Goal: Find specific page/section: Find specific page/section

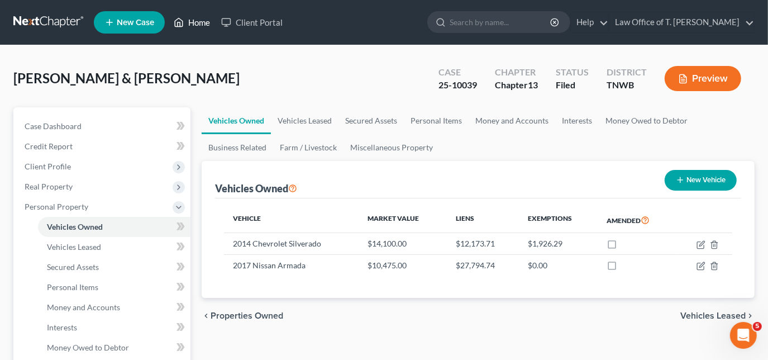
click at [188, 23] on link "Home" at bounding box center [191, 22] width 47 height 20
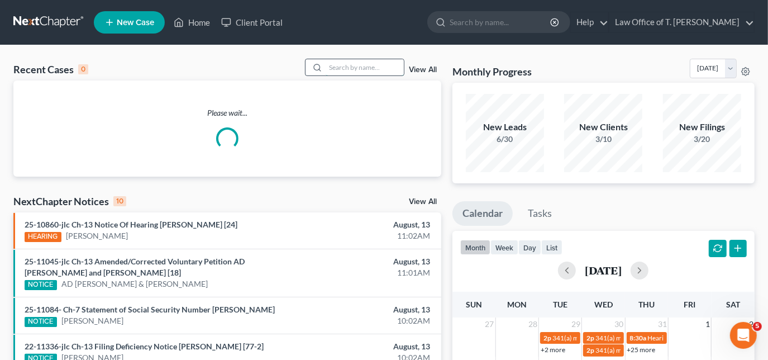
click at [363, 68] on input "search" at bounding box center [364, 67] width 78 height 16
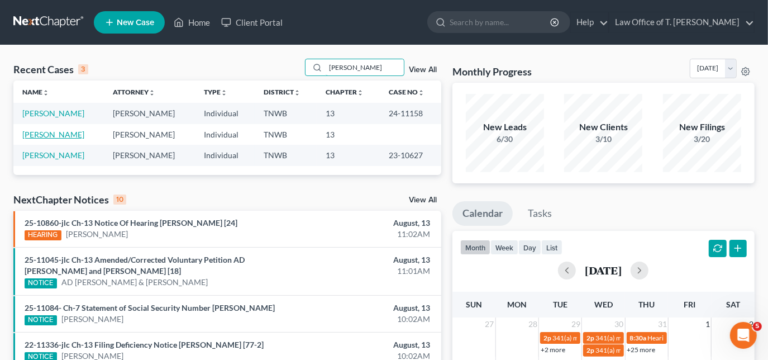
type input "[PERSON_NAME]"
click at [67, 135] on link "[PERSON_NAME]" at bounding box center [53, 134] width 62 height 9
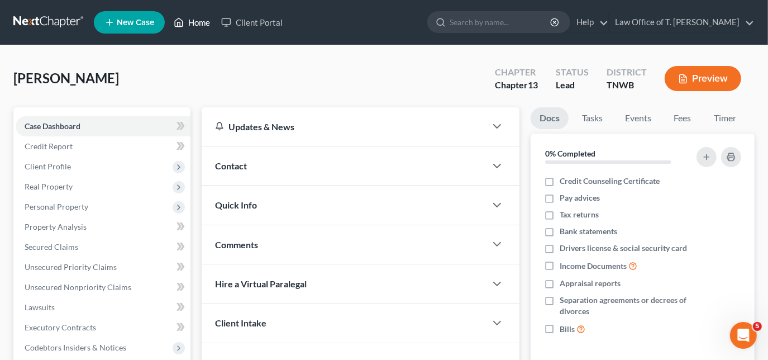
drag, startPoint x: 197, startPoint y: 25, endPoint x: 231, endPoint y: 90, distance: 73.7
click at [197, 25] on link "Home" at bounding box center [191, 22] width 47 height 20
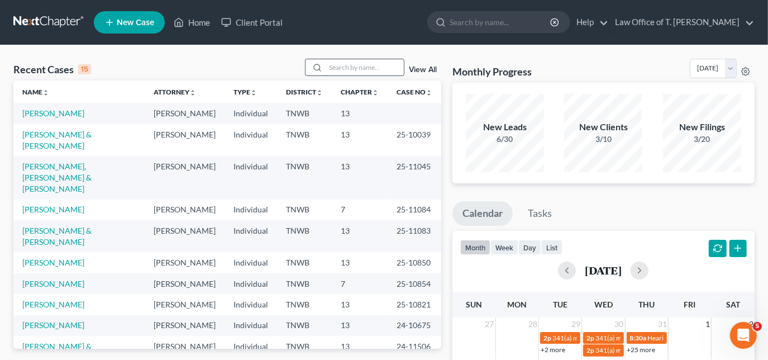
click at [361, 64] on input "search" at bounding box center [364, 67] width 78 height 16
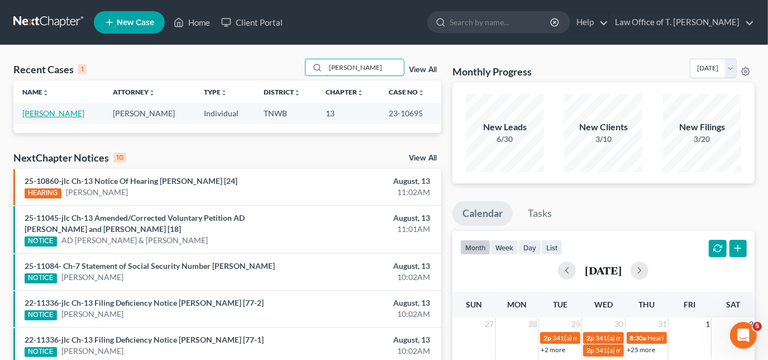
type input "[PERSON_NAME]"
click at [68, 113] on link "[PERSON_NAME]" at bounding box center [53, 112] width 62 height 9
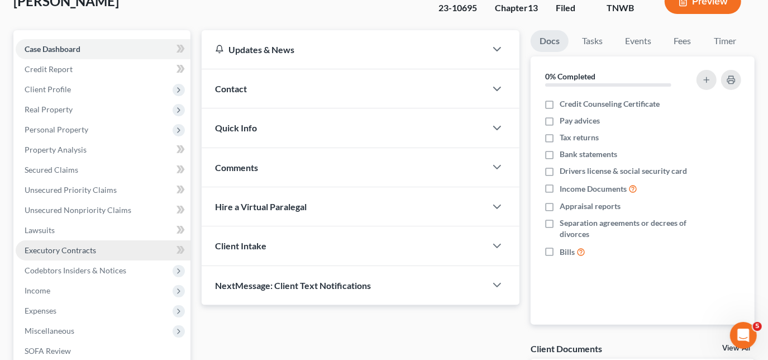
scroll to position [152, 0]
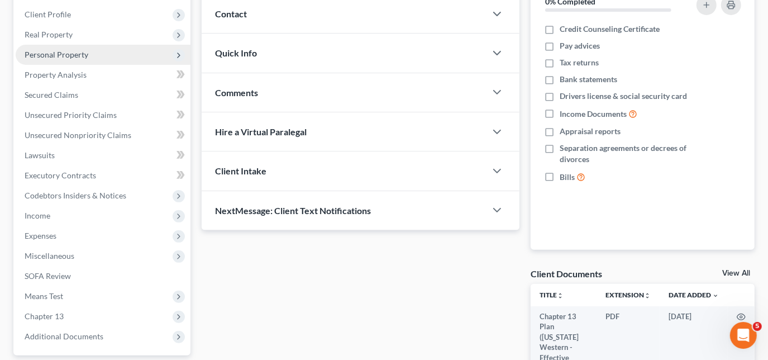
click at [68, 56] on span "Personal Property" at bounding box center [57, 54] width 64 height 9
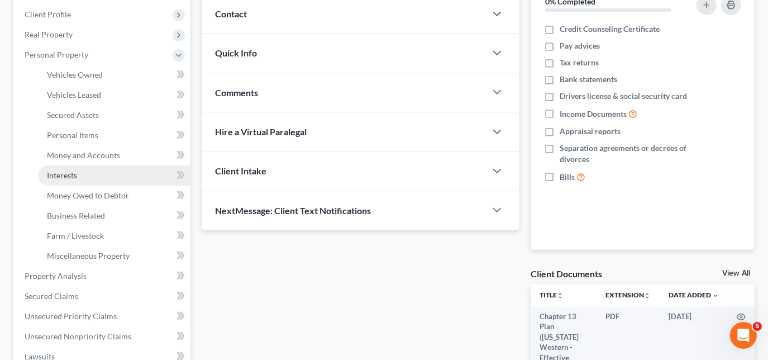
click at [76, 177] on span "Interests" at bounding box center [62, 174] width 30 height 9
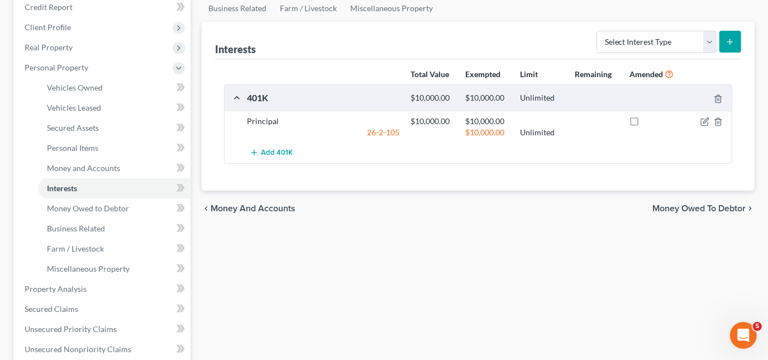
scroll to position [101, 0]
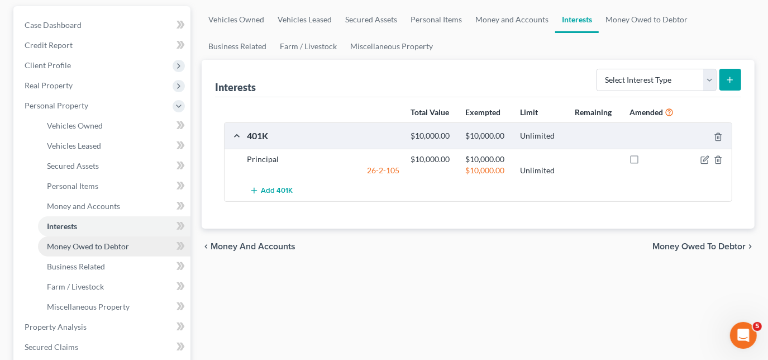
click at [89, 242] on span "Money Owed to Debtor" at bounding box center [88, 245] width 82 height 9
